Goal: Transaction & Acquisition: Purchase product/service

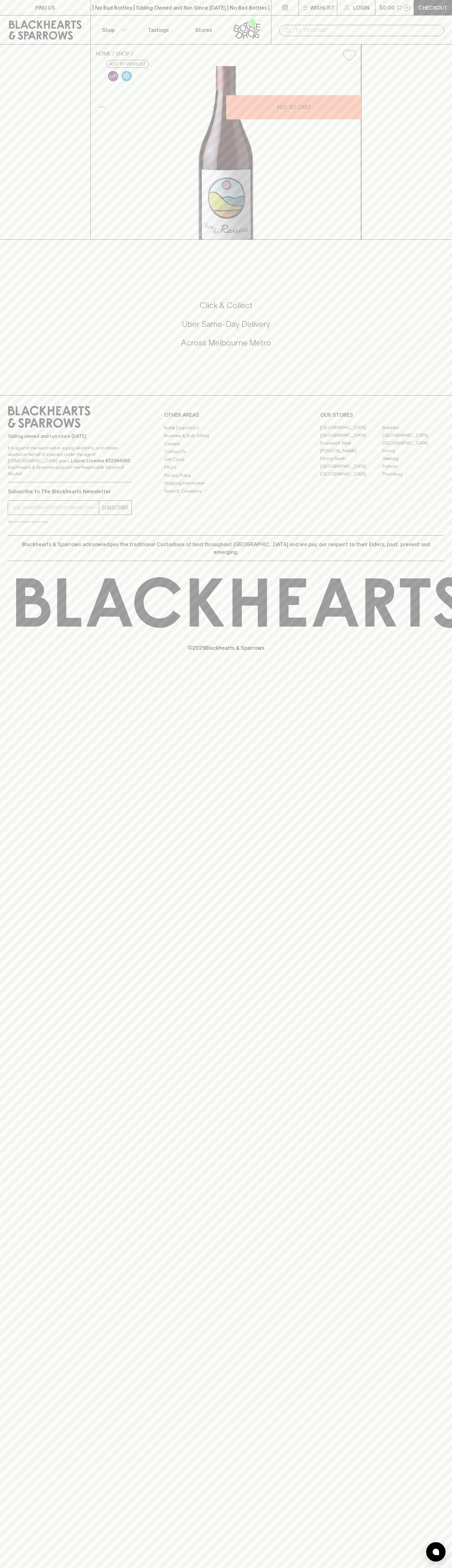
click at [324, 18] on div "​" at bounding box center [361, 30] width 181 height 29
click at [423, 668] on div "© 2025 Blackhearts & Sparrows" at bounding box center [226, 614] width 452 height 107
click at [350, 1567] on html "FIND US | No Bad Bottles | Sibling Owned and Run Since [DATE] | No Bad Bottles …" at bounding box center [226, 784] width 452 height 1568
click at [10, 652] on p "© 2025 Blackhearts & Sparrows" at bounding box center [226, 639] width 452 height 24
